Goal: Information Seeking & Learning: Learn about a topic

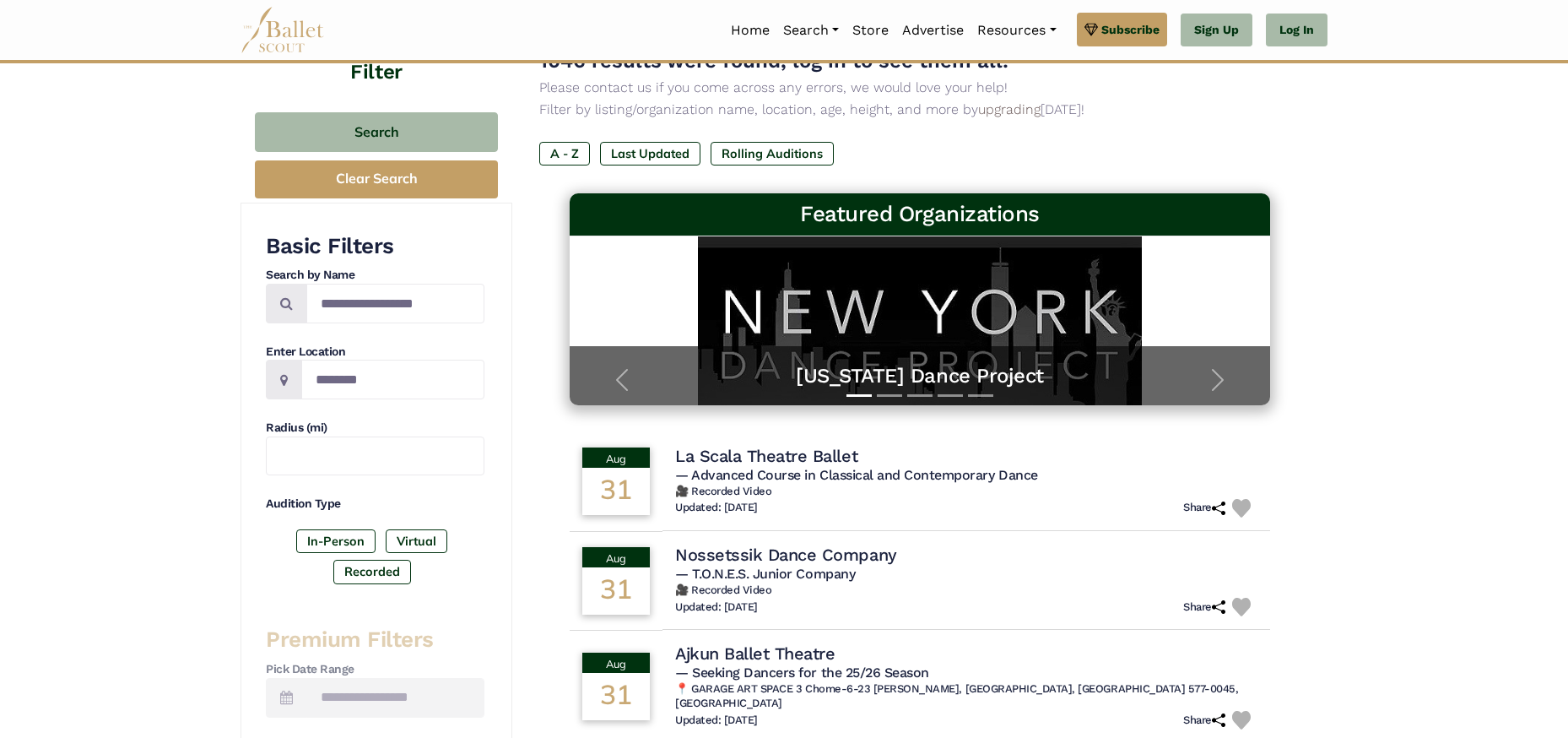
scroll to position [535, 0]
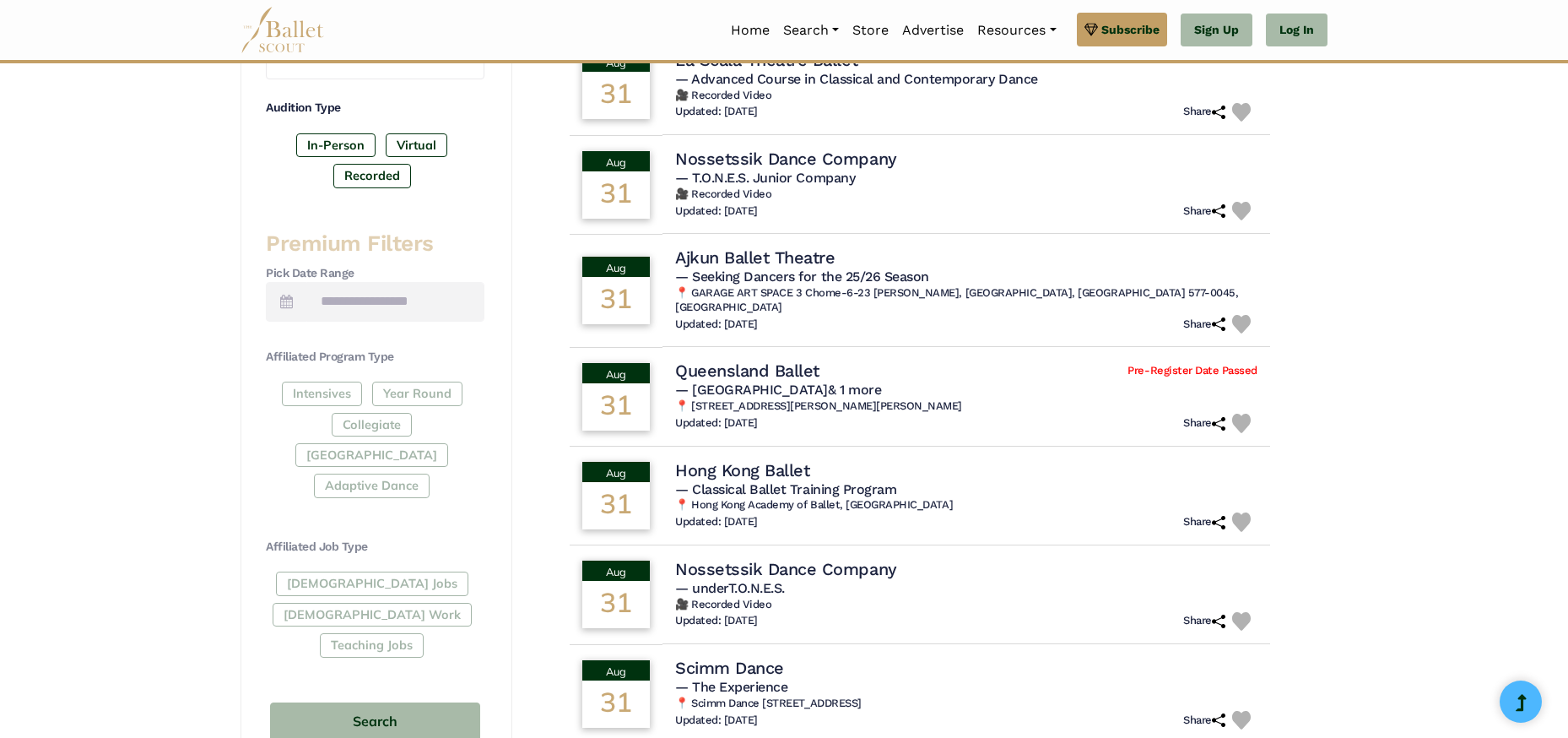
click at [339, 572] on div "Full-Time Jobs Gig Work Teaching Jobs" at bounding box center [375, 618] width 219 height 92
click at [292, 572] on div "Full-Time Jobs Gig Work Teaching Jobs" at bounding box center [375, 618] width 219 height 92
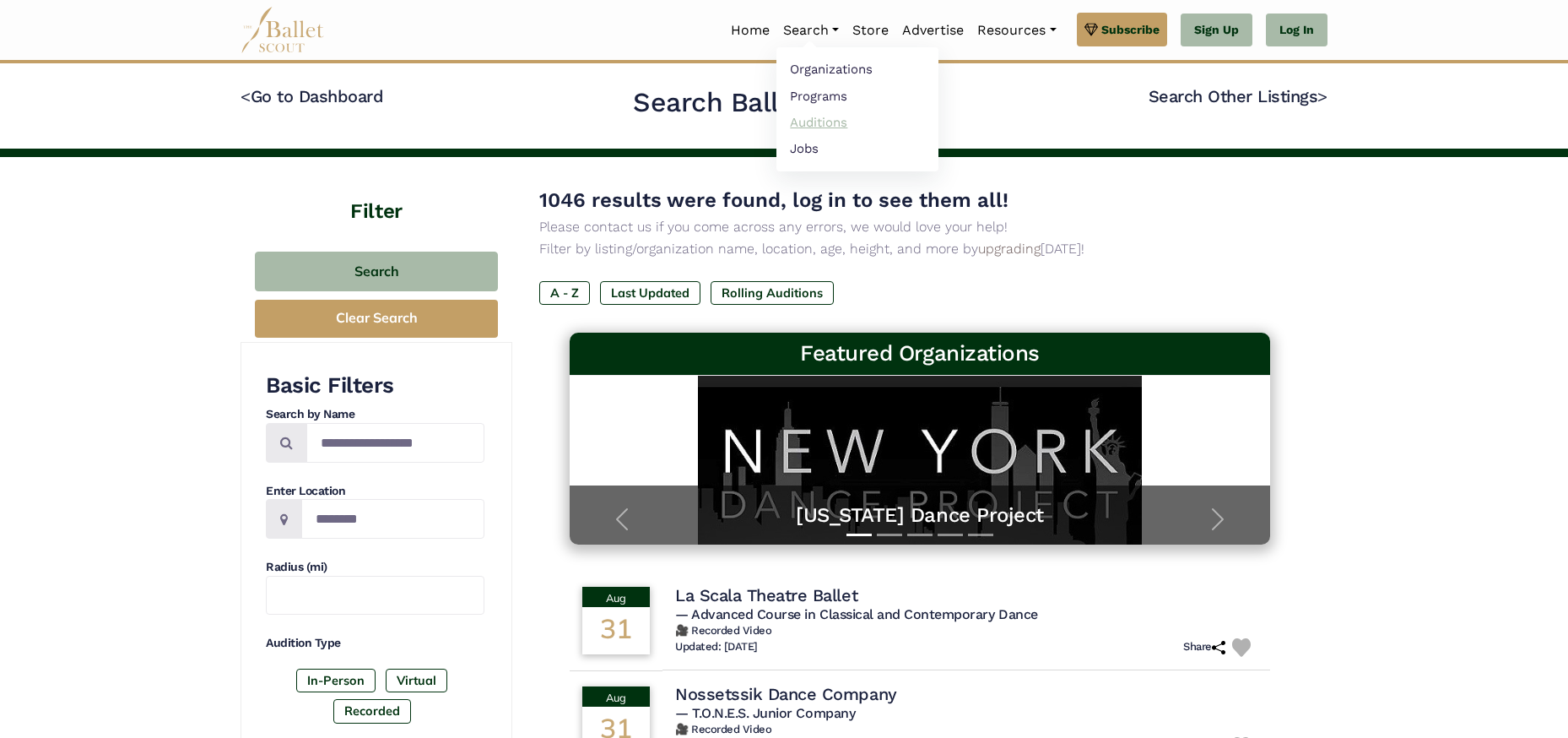
click at [820, 126] on link "Auditions" at bounding box center [857, 121] width 162 height 26
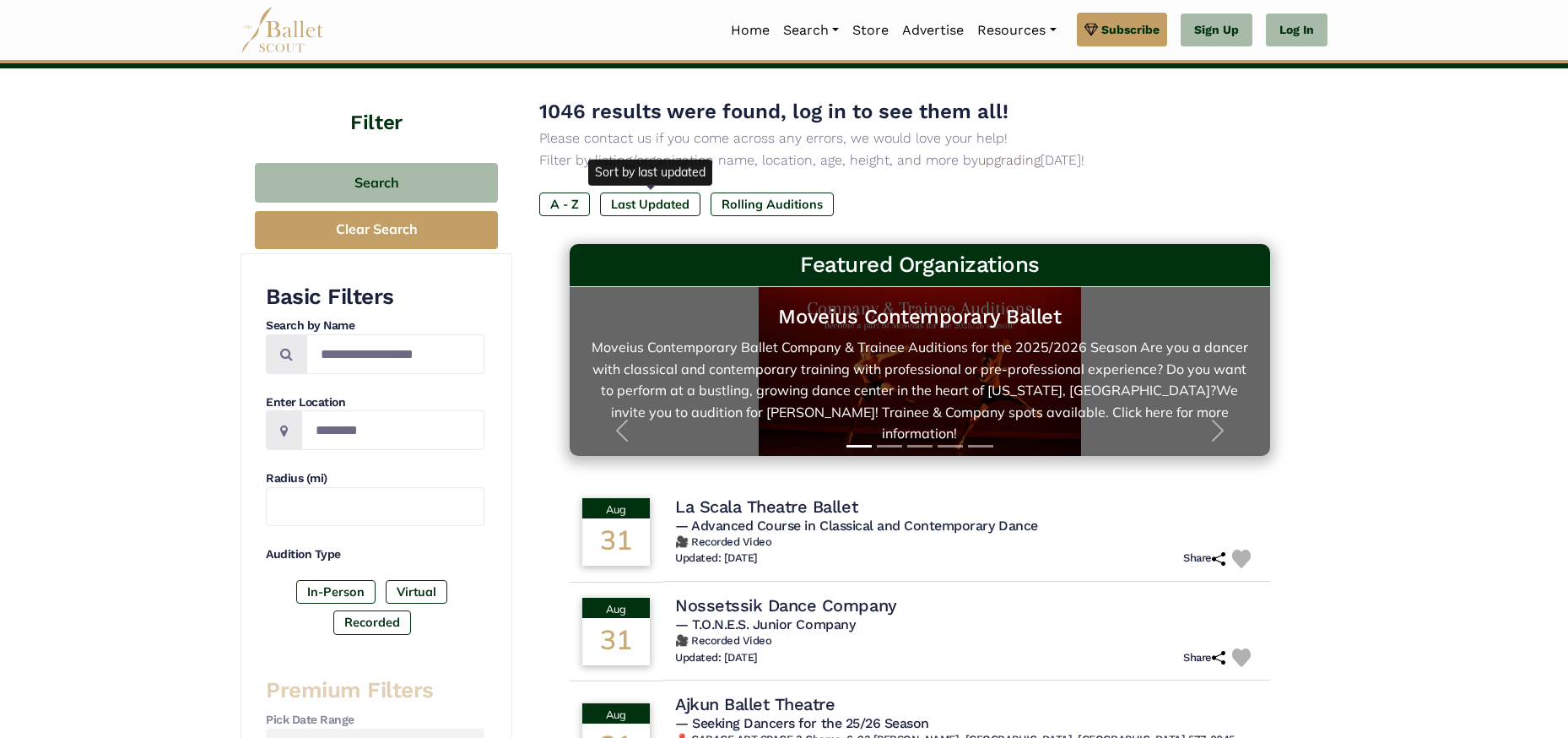
scroll to position [178, 0]
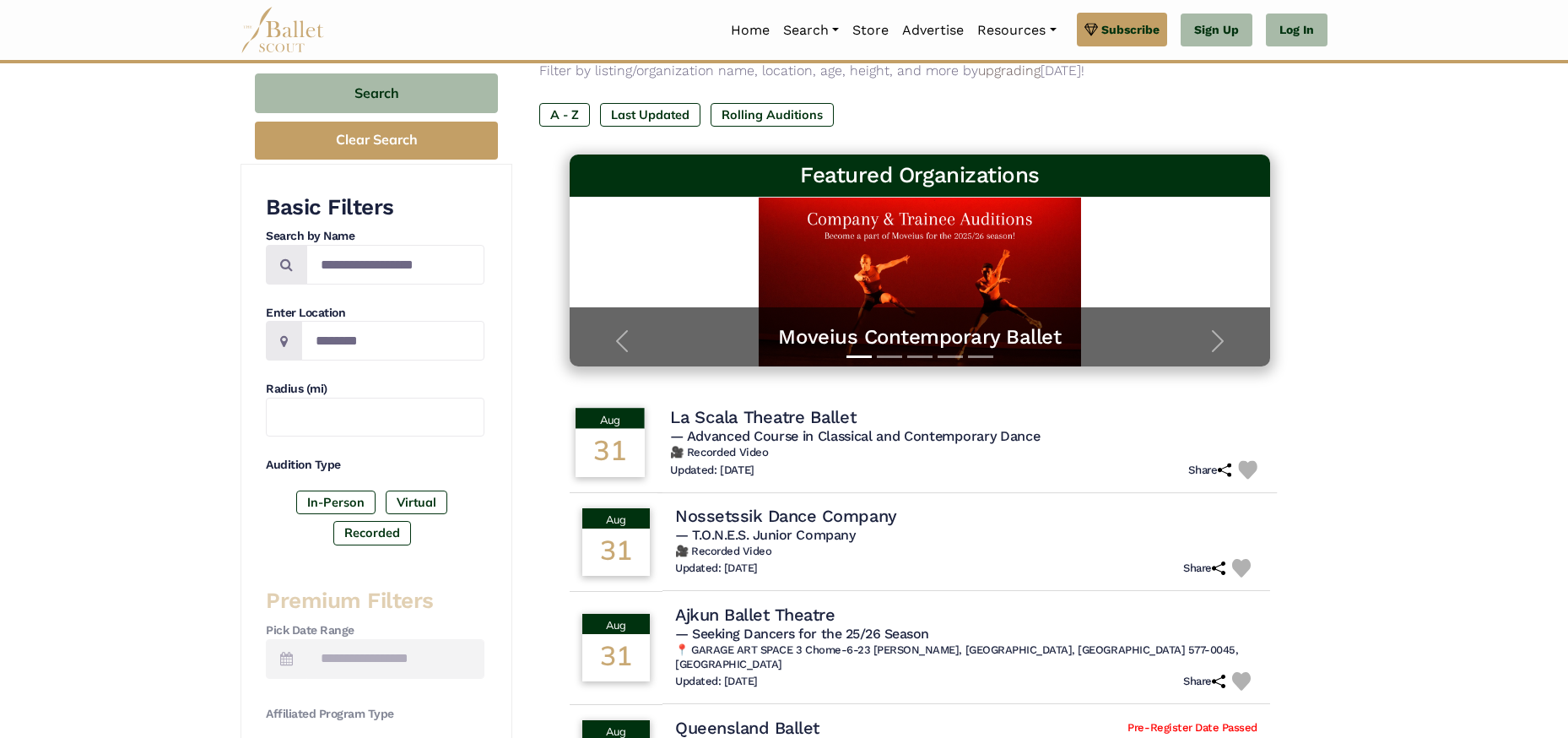
click at [717, 412] on h4 "La Scala Theatre Ballet" at bounding box center [762, 416] width 186 height 23
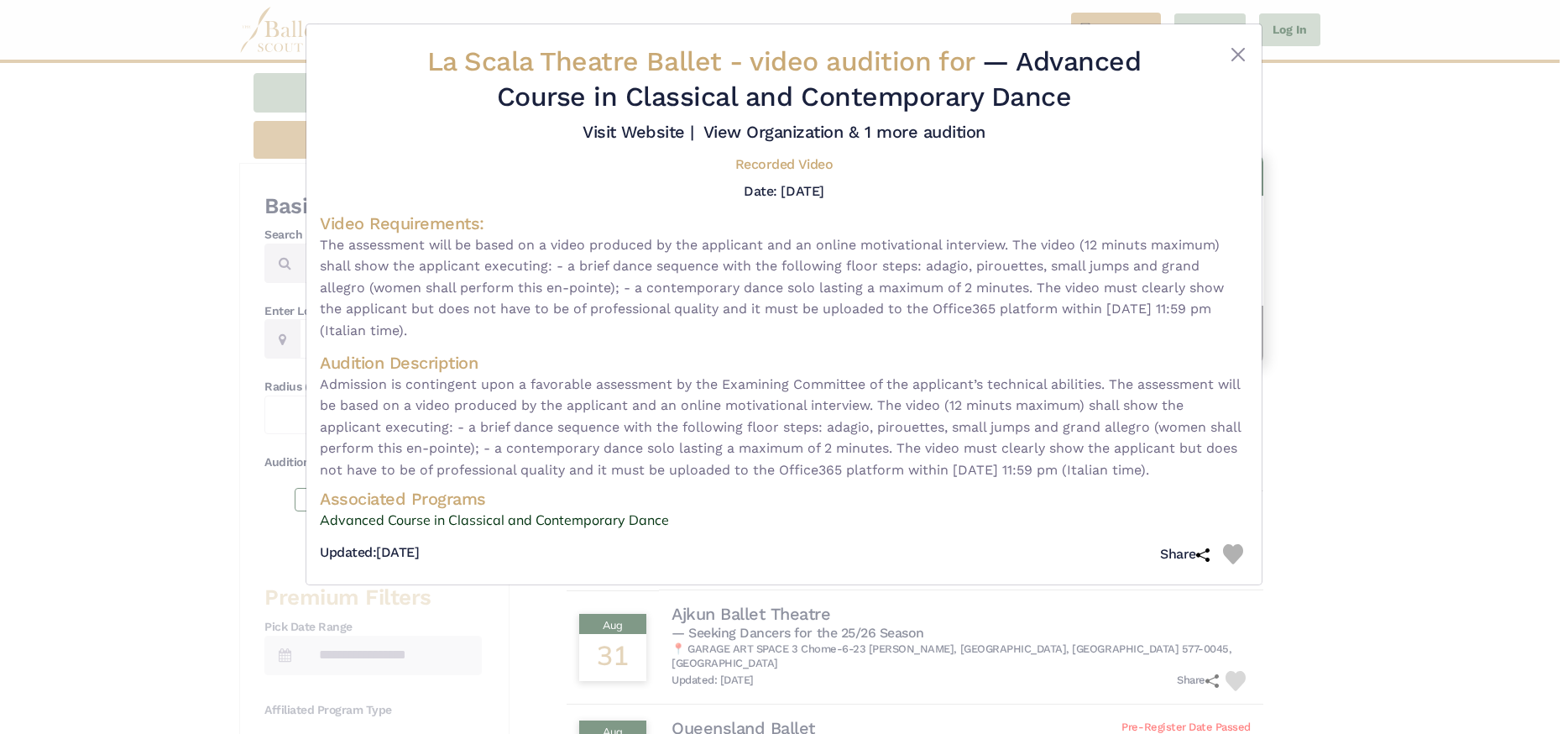
click at [1430, 315] on div "La Scala Theatre Ballet - video audition for — Advanced Course in Classical and…" at bounding box center [784, 367] width 1568 height 734
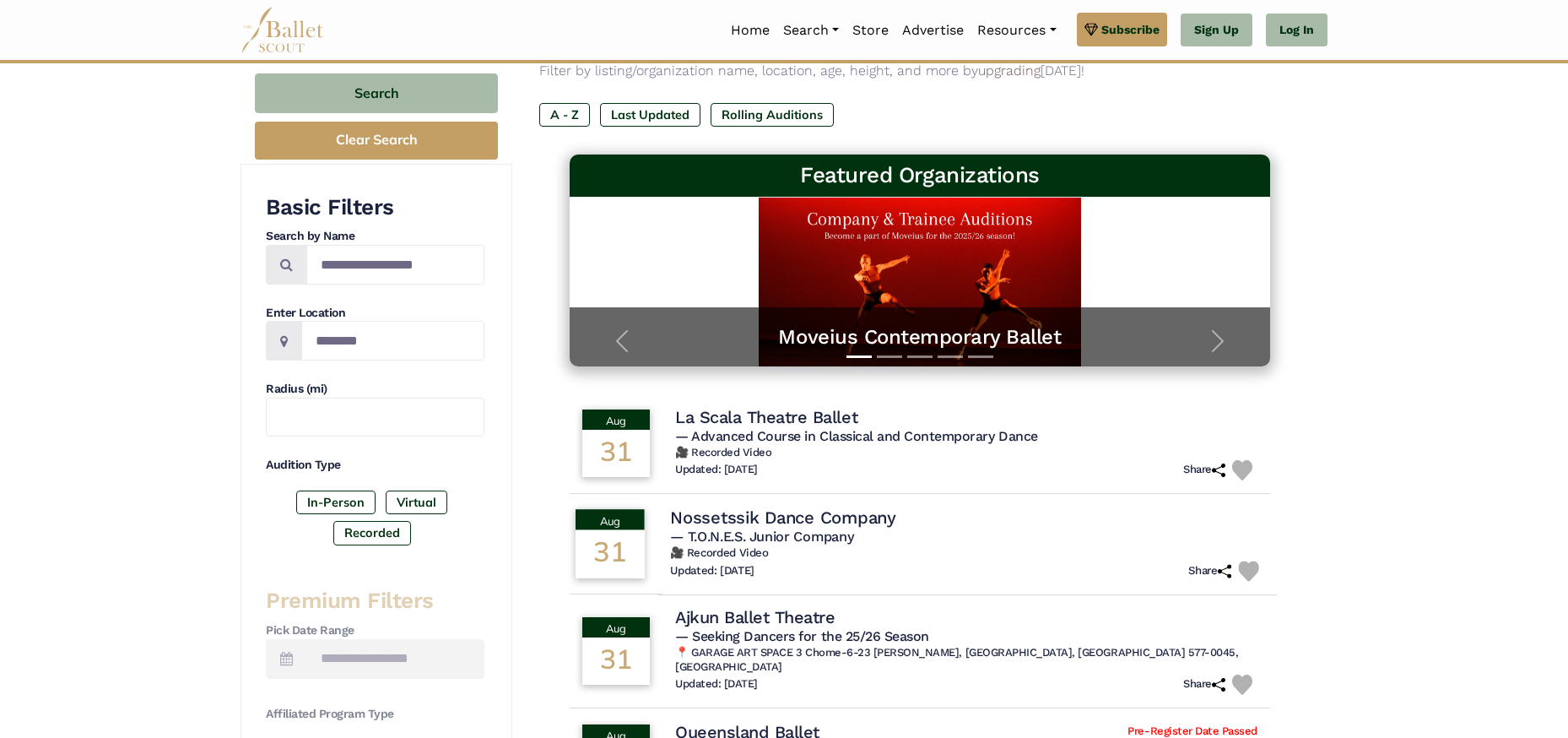
scroll to position [215, 0]
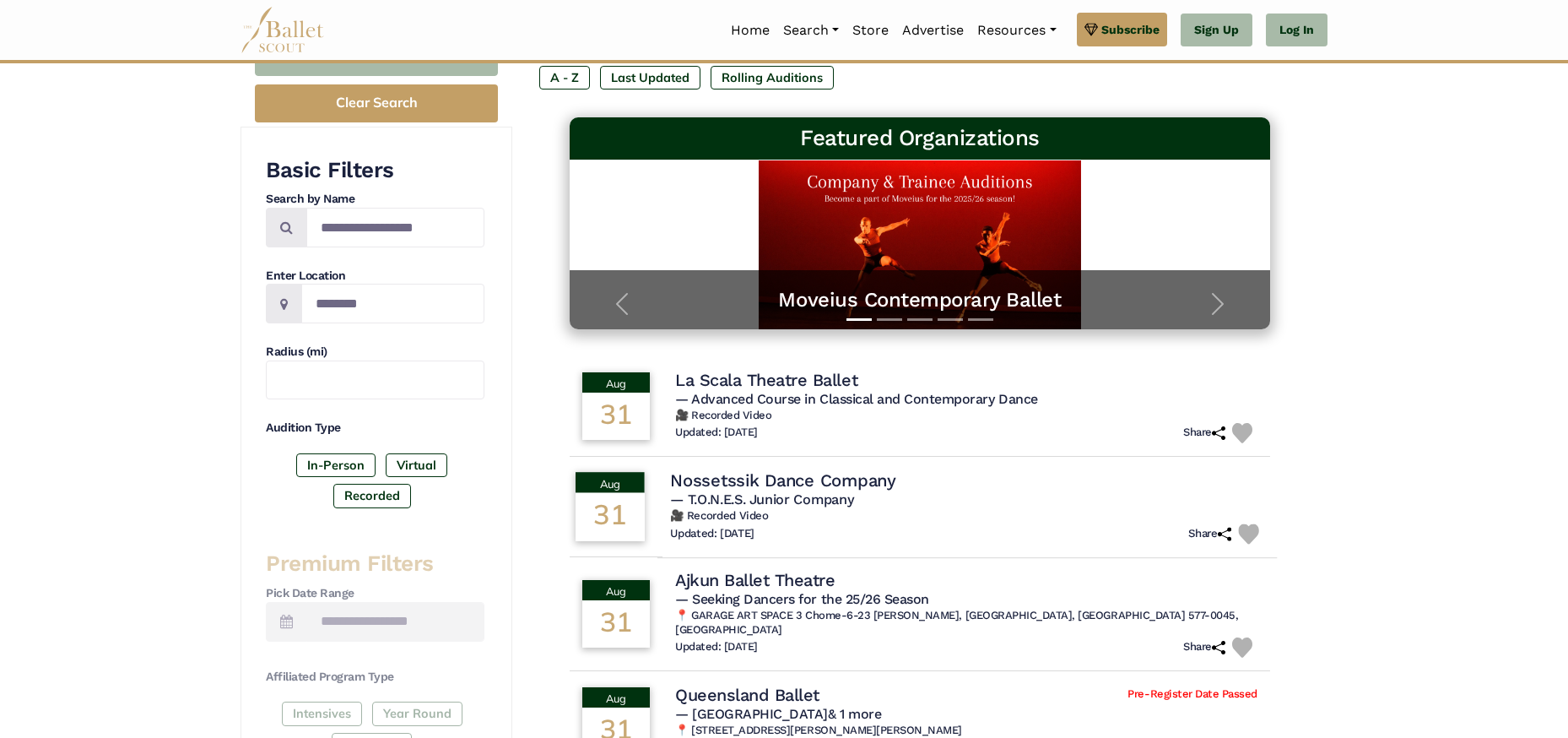
click at [866, 491] on h5 "— T.O.N.E.S. Junior Company" at bounding box center [966, 499] width 594 height 17
click at [753, 491] on span "— T.O.N.E.S. Junior Company" at bounding box center [761, 498] width 183 height 16
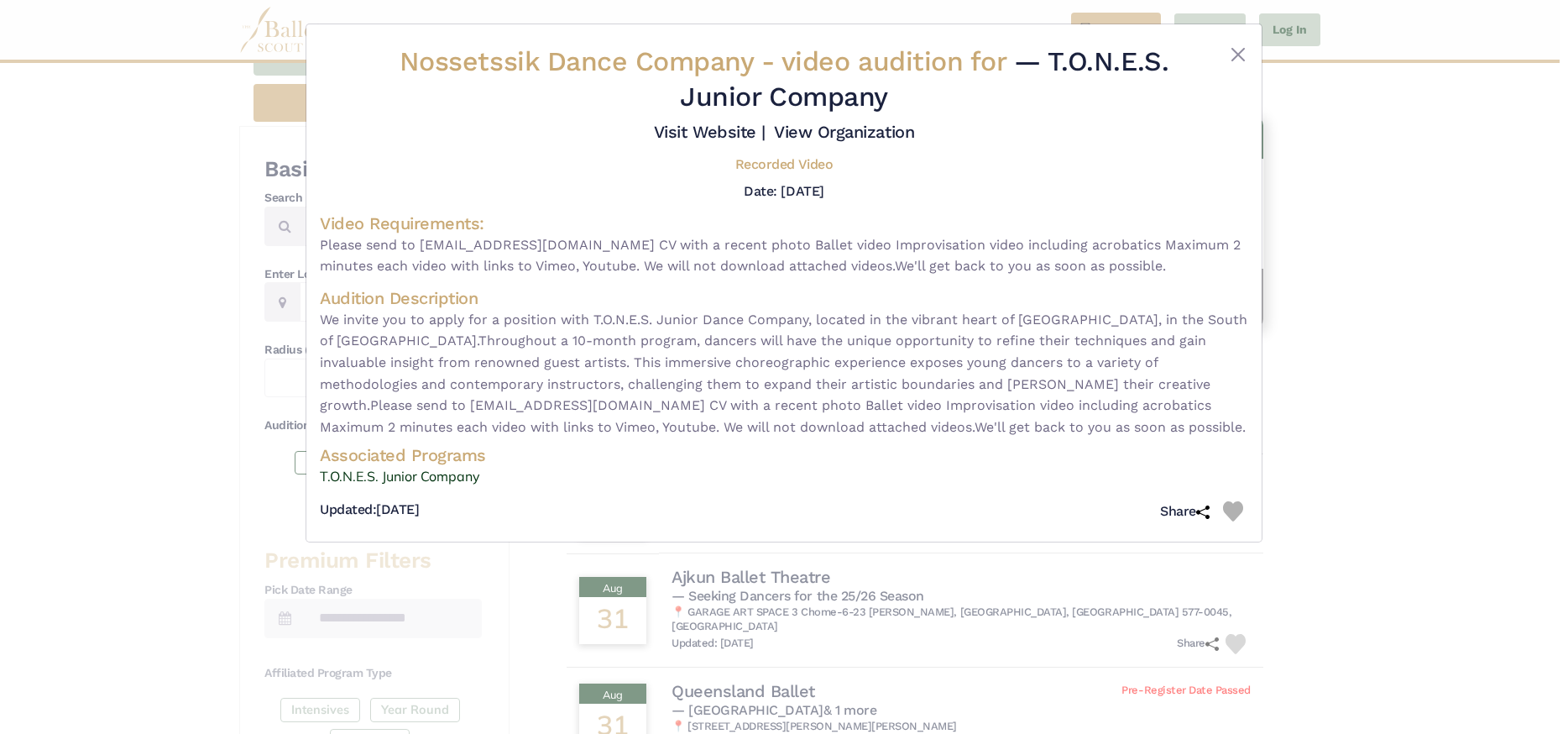
click at [1399, 320] on div "Nossetssik Dance Company - video audition for — T.O.N.E.S. Junior Company Visit…" at bounding box center [784, 367] width 1568 height 734
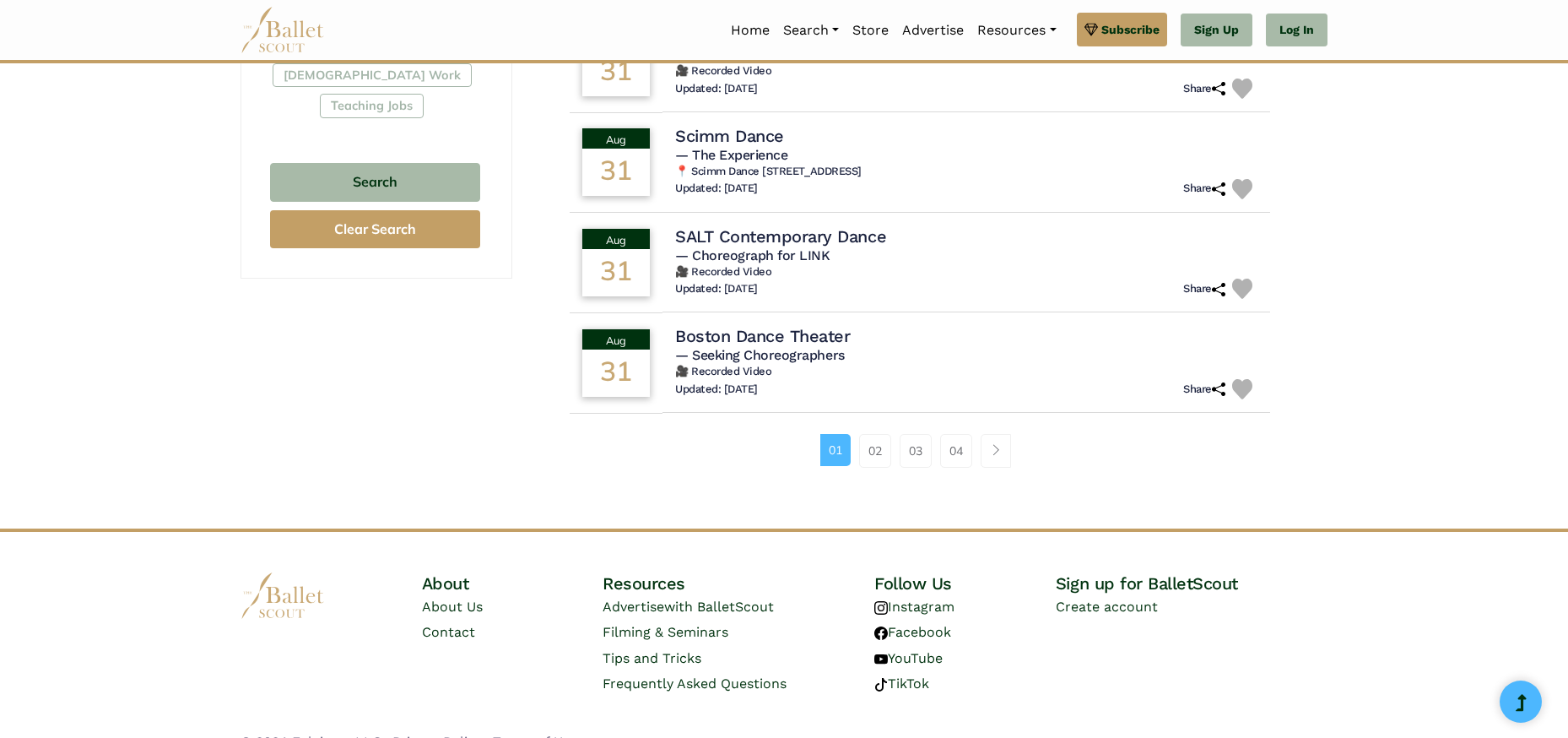
scroll to position [0, 0]
